Goal: Task Accomplishment & Management: Manage account settings

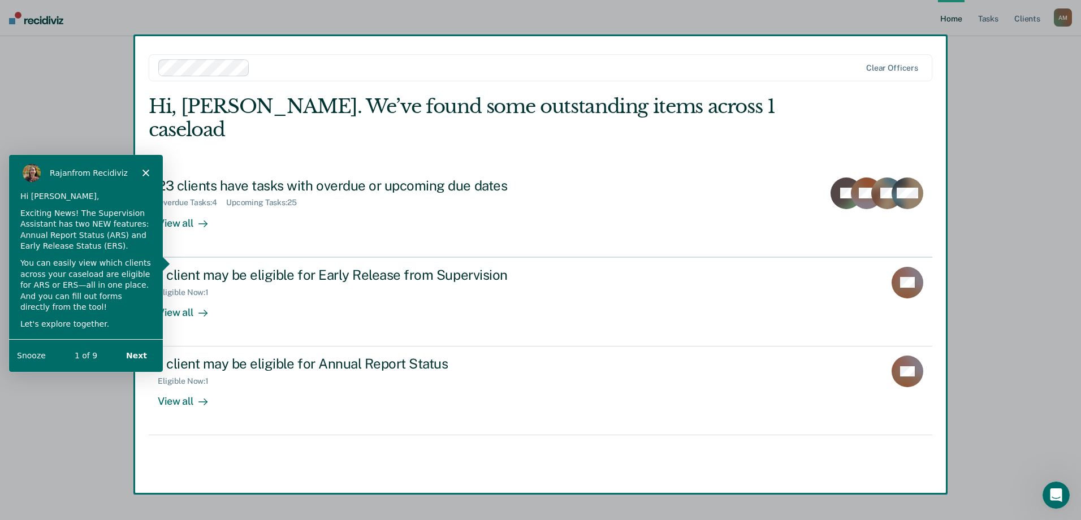
click at [147, 167] on div "[PERSON_NAME] from Recidiviz" at bounding box center [85, 172] width 154 height 36
click at [145, 171] on polygon "Close" at bounding box center [145, 172] width 7 height 7
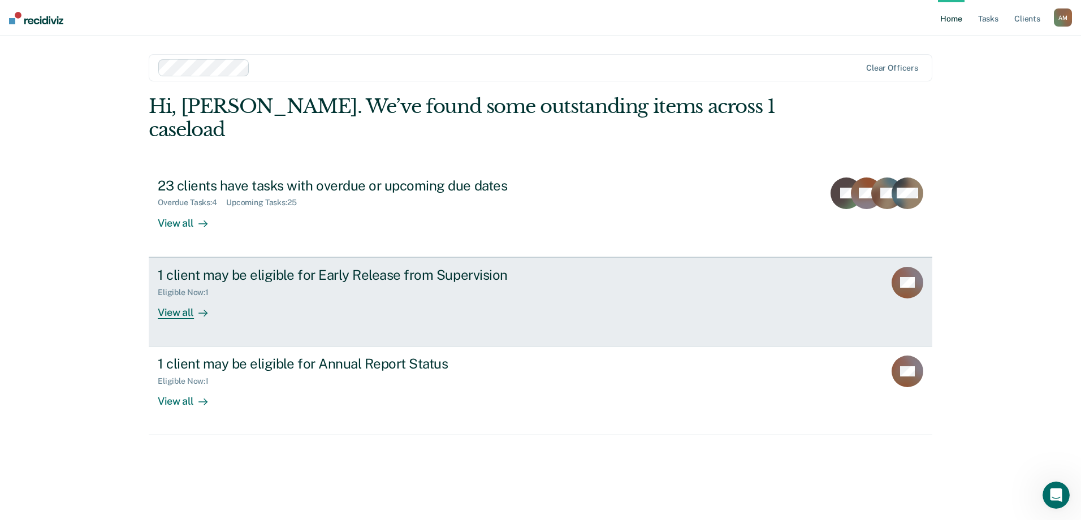
click at [190, 297] on div "View all" at bounding box center [189, 308] width 63 height 22
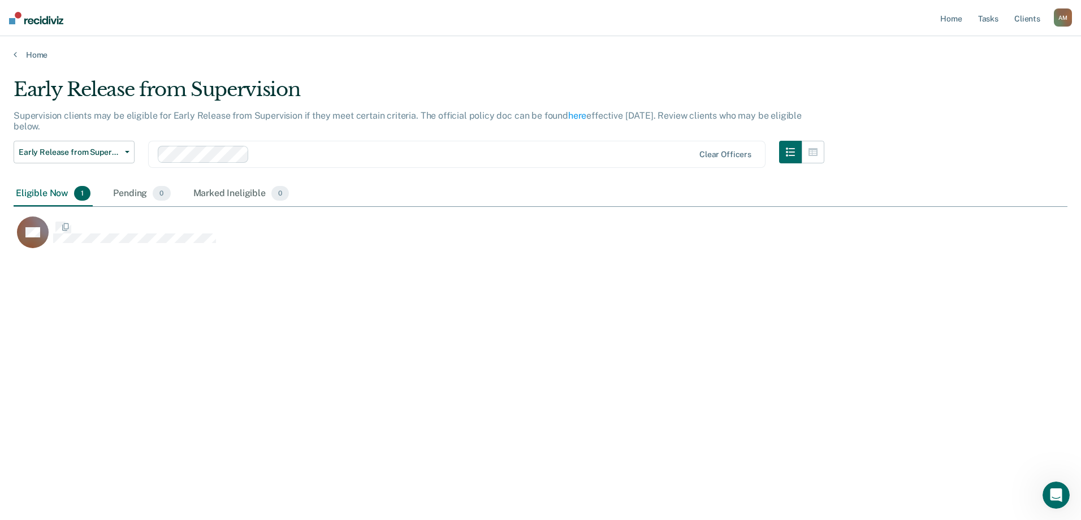
scroll to position [349, 1046]
click at [12, 54] on div "Home" at bounding box center [540, 48] width 1081 height 24
click at [16, 54] on icon at bounding box center [15, 54] width 3 height 9
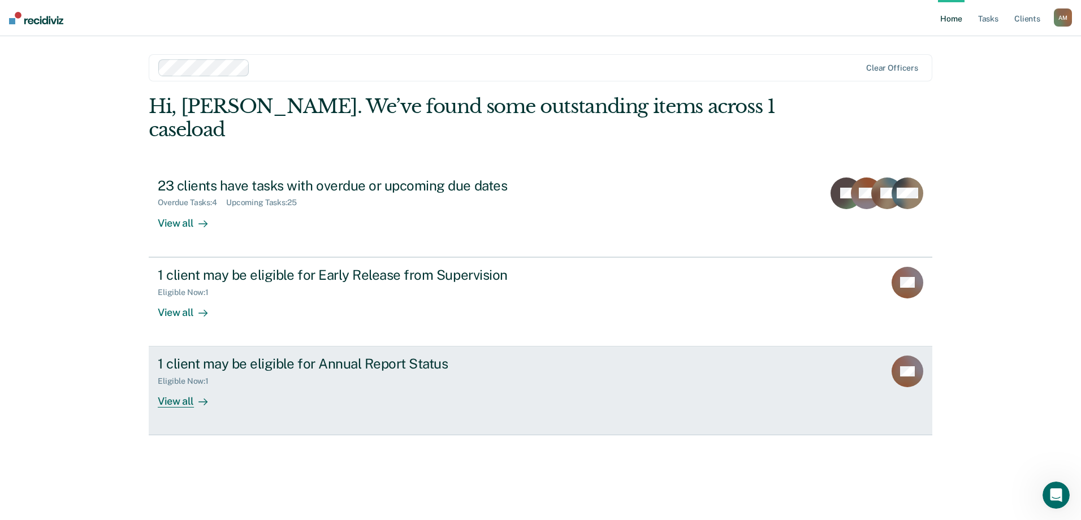
click at [336, 356] on div "1 client may be eligible for Annual Report Status" at bounding box center [356, 364] width 397 height 16
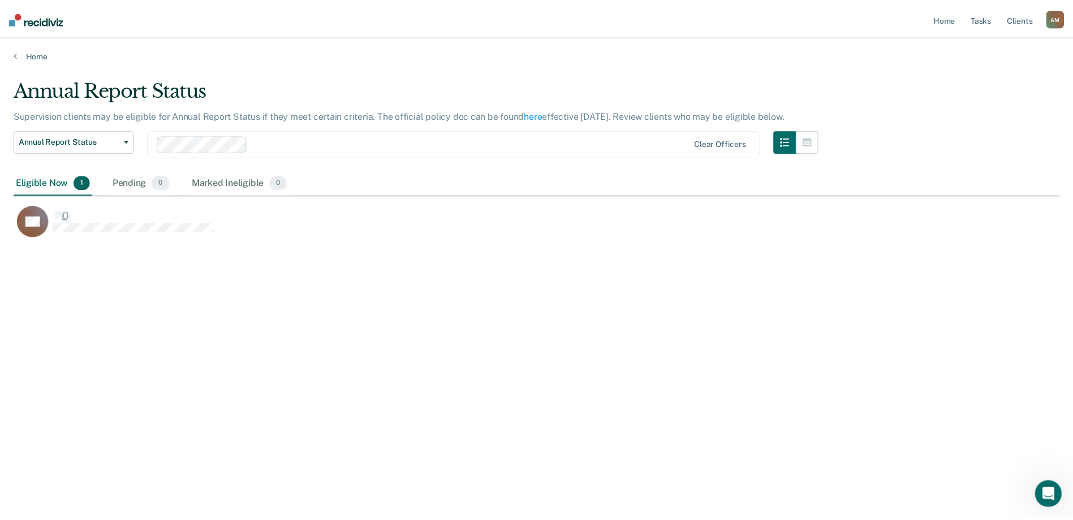
scroll to position [349, 1046]
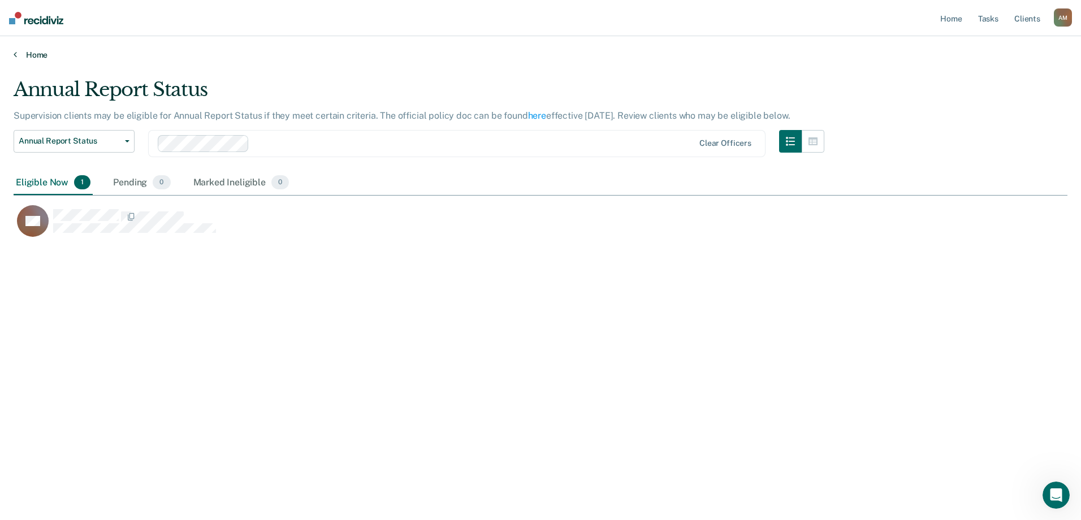
click at [24, 51] on link "Home" at bounding box center [541, 55] width 1054 height 10
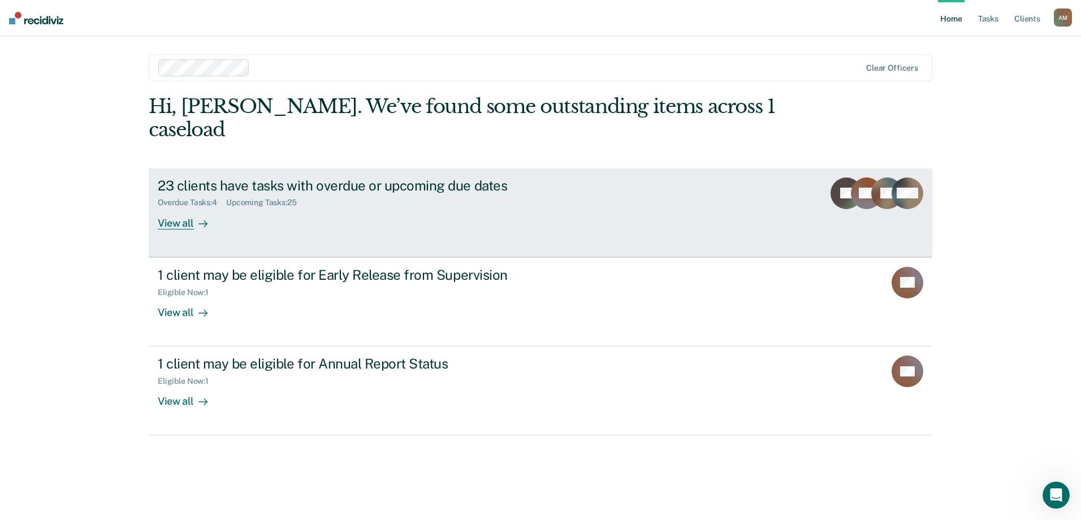
click at [191, 208] on div "View all" at bounding box center [189, 219] width 63 height 22
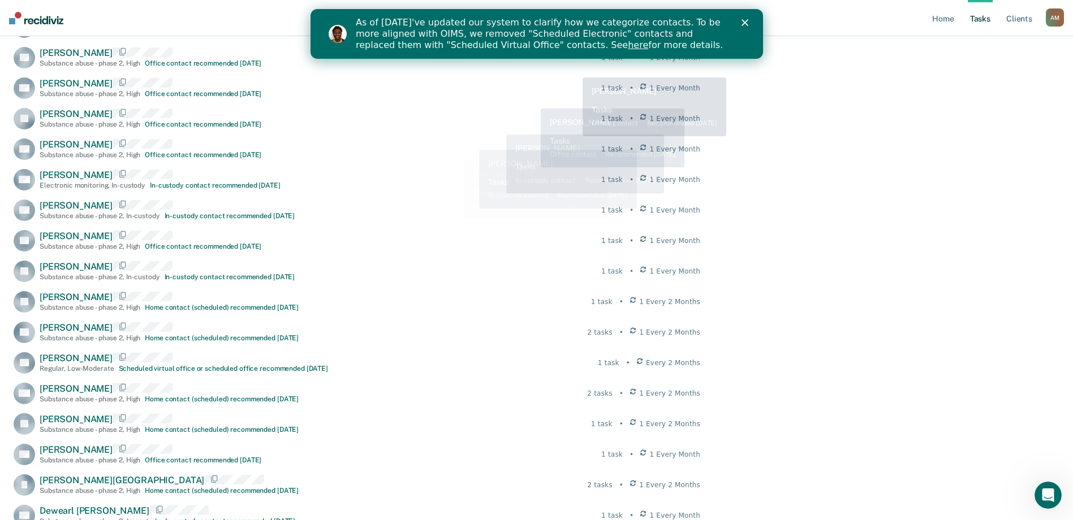
scroll to position [339, 0]
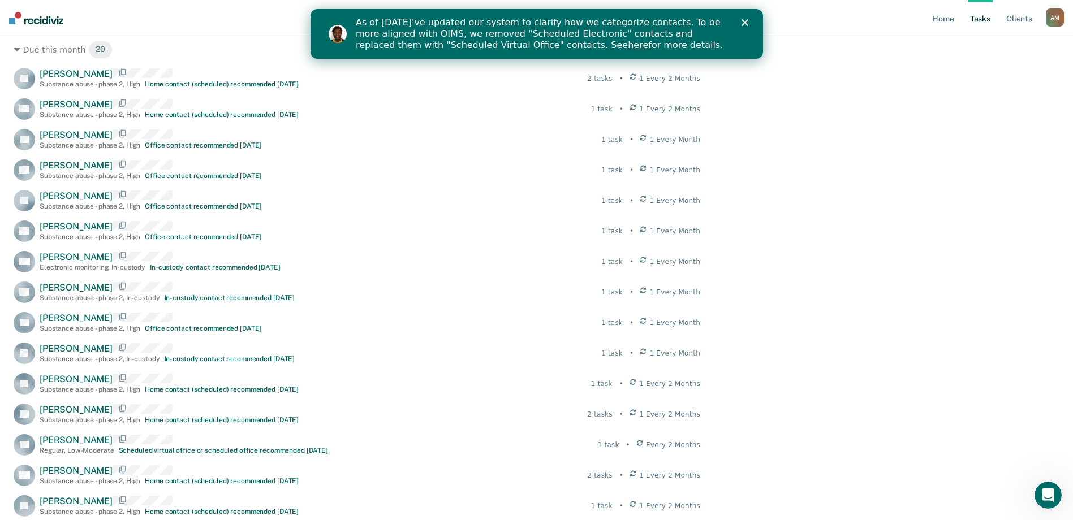
click at [744, 25] on icon "Close" at bounding box center [744, 22] width 7 height 7
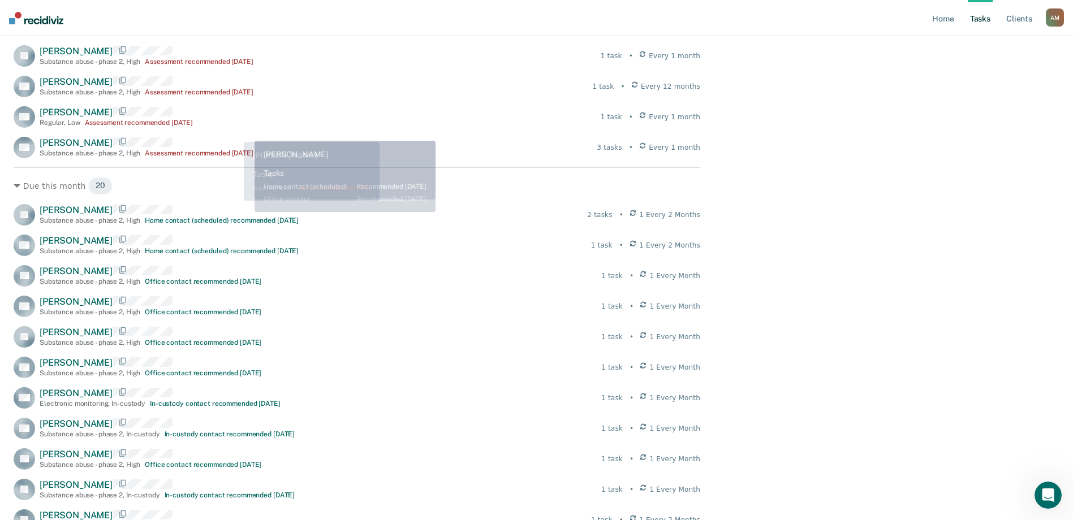
scroll to position [57, 0]
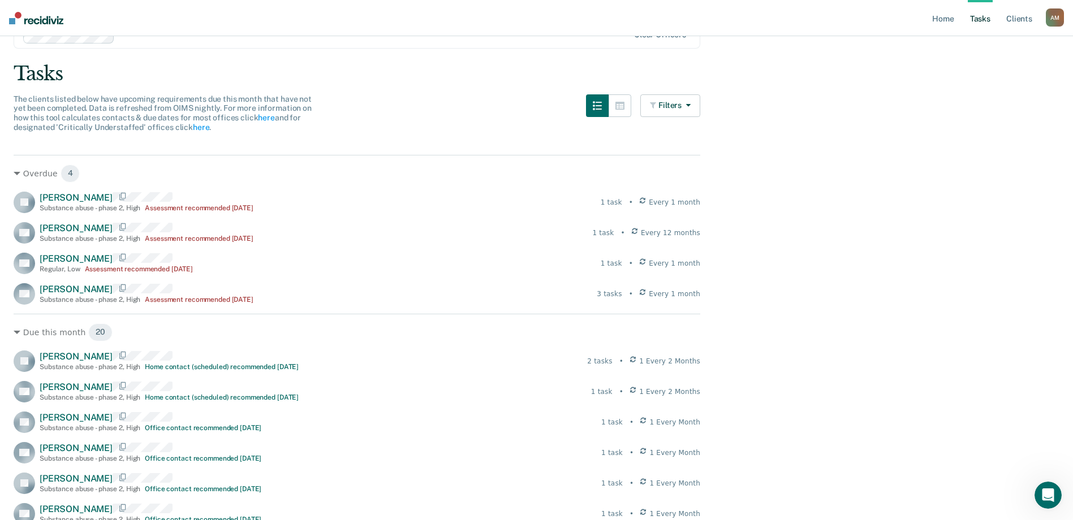
click at [38, 21] on img at bounding box center [36, 18] width 54 height 12
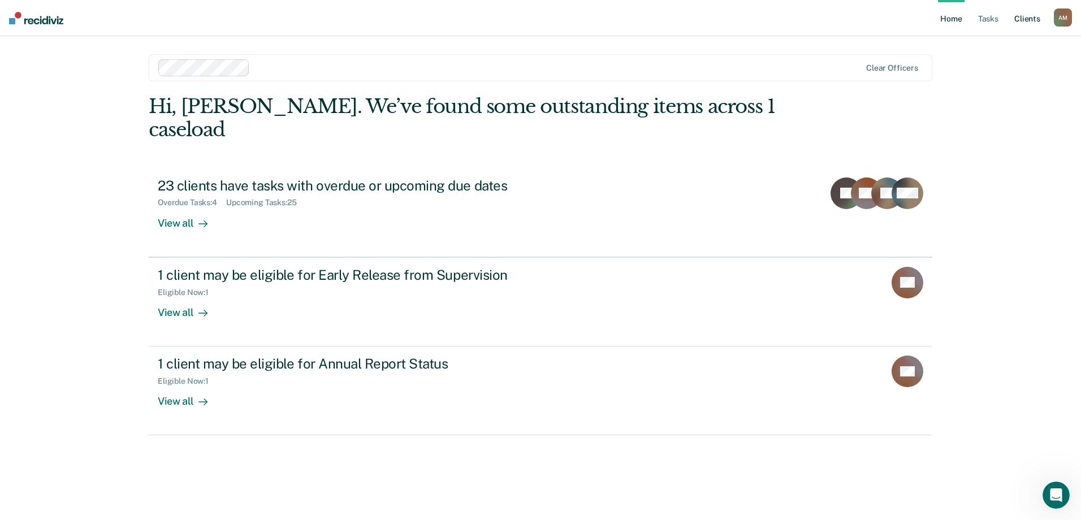
click at [1040, 17] on link "Client s" at bounding box center [1027, 18] width 31 height 36
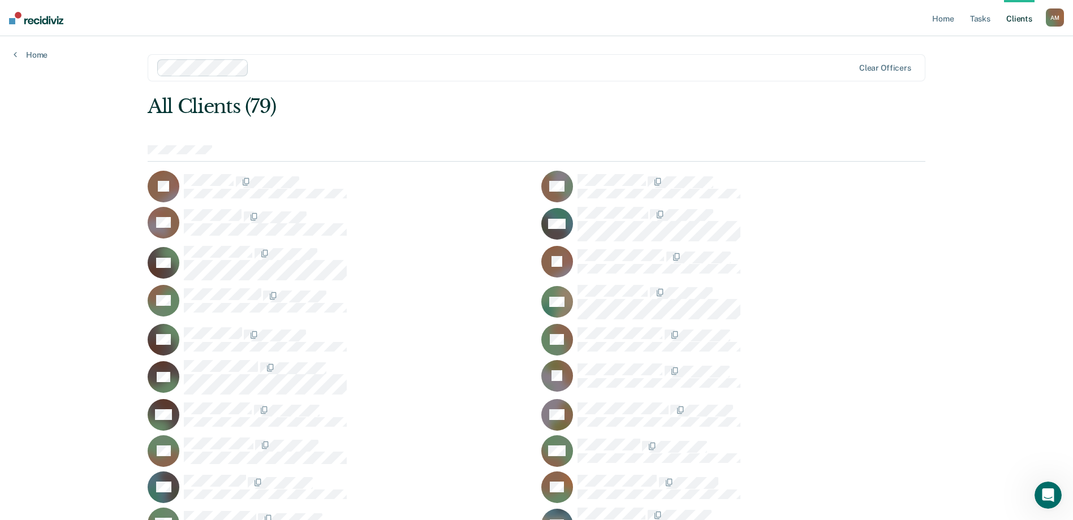
click at [1055, 19] on div "A M" at bounding box center [1055, 17] width 18 height 18
click at [981, 73] on link "Log Out" at bounding box center [1009, 75] width 91 height 10
